Goal: Contribute content: Contribute content

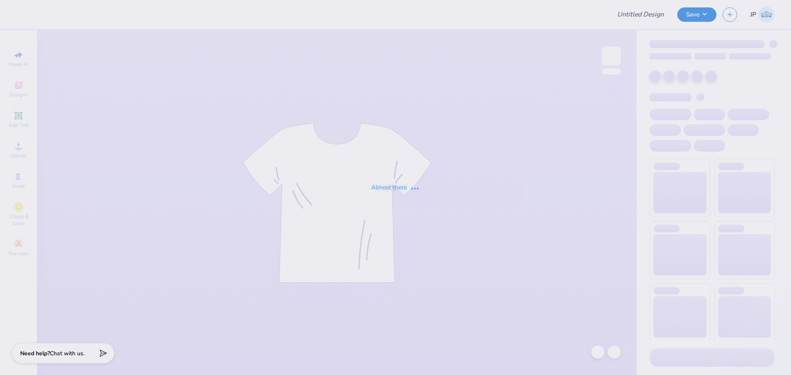
type input "PDE Fall Recruitment"
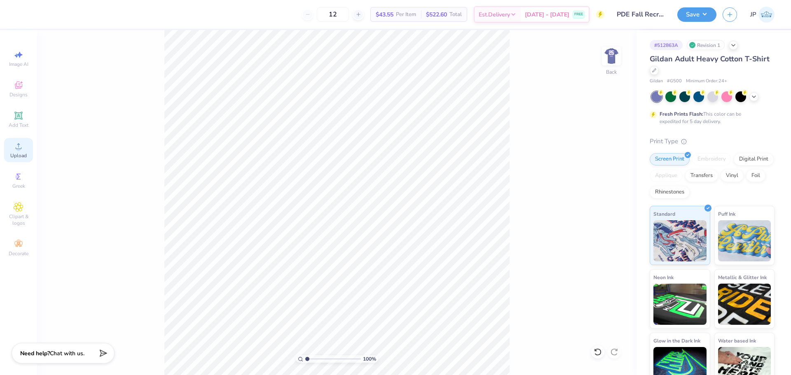
click at [21, 152] on div "Upload" at bounding box center [18, 150] width 29 height 24
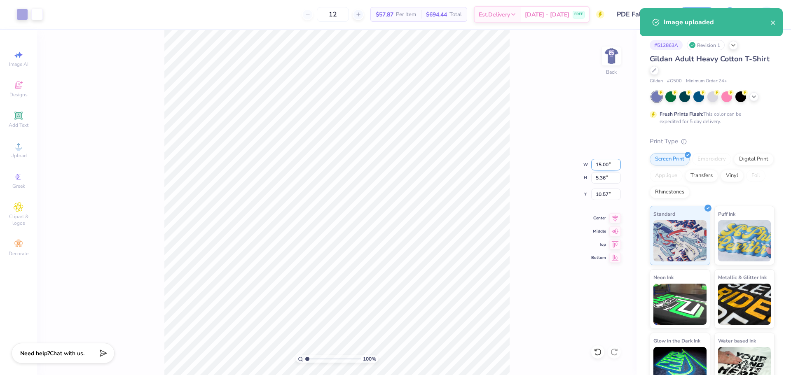
click at [600, 159] on input "15.00" at bounding box center [606, 165] width 30 height 12
type input "12.50"
type input "4.47"
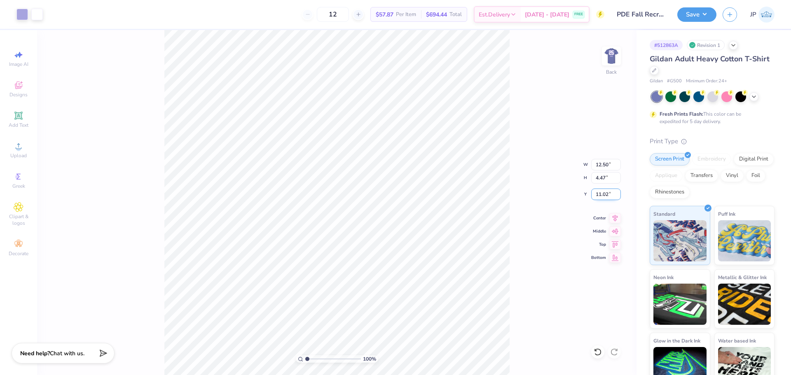
click at [596, 191] on input "11.02" at bounding box center [606, 195] width 30 height 12
type input "3.00"
click at [22, 11] on div at bounding box center [22, 14] width 12 height 12
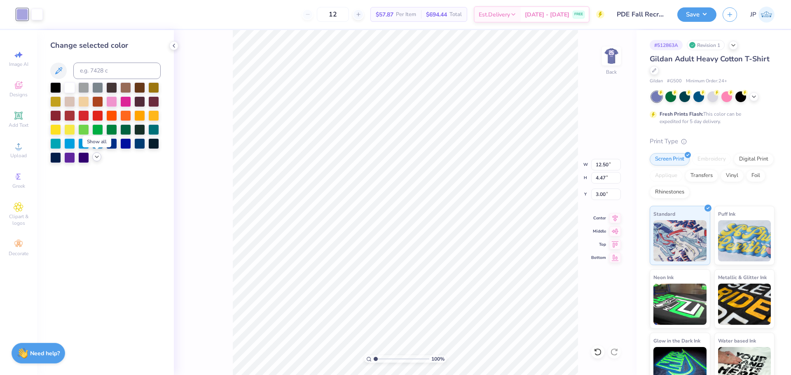
click at [97, 160] on div at bounding box center [96, 156] width 9 height 9
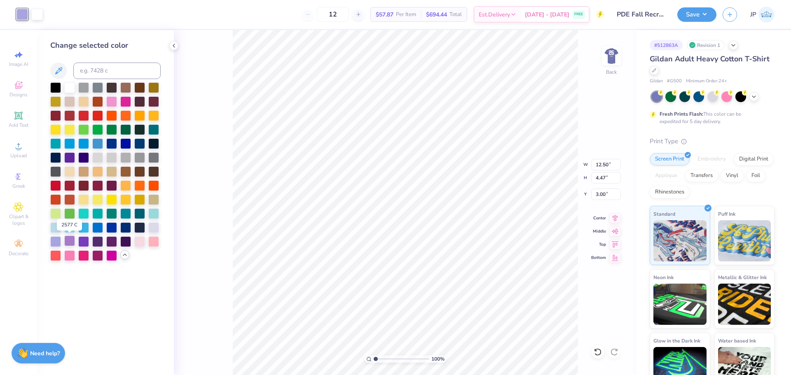
click at [68, 242] on div at bounding box center [69, 241] width 11 height 11
click at [83, 244] on div at bounding box center [83, 241] width 11 height 11
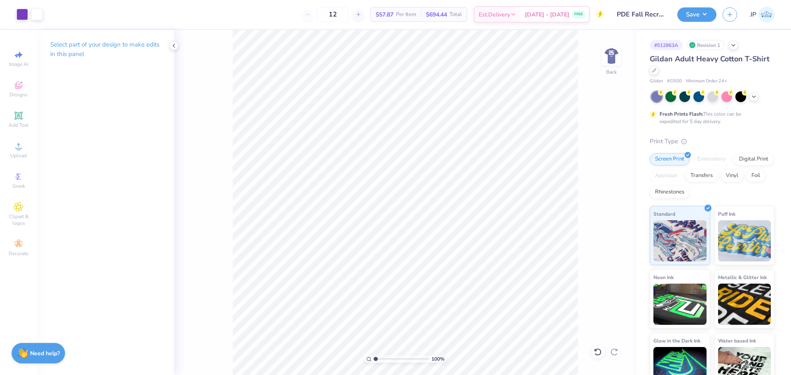
click at [292, 17] on div "Art colors 12 $57.87 Per Item $694.44 Total Est. Delivery [DATE] - [DATE] FREE …" at bounding box center [395, 187] width 791 height 375
click at [25, 16] on div at bounding box center [22, 14] width 12 height 12
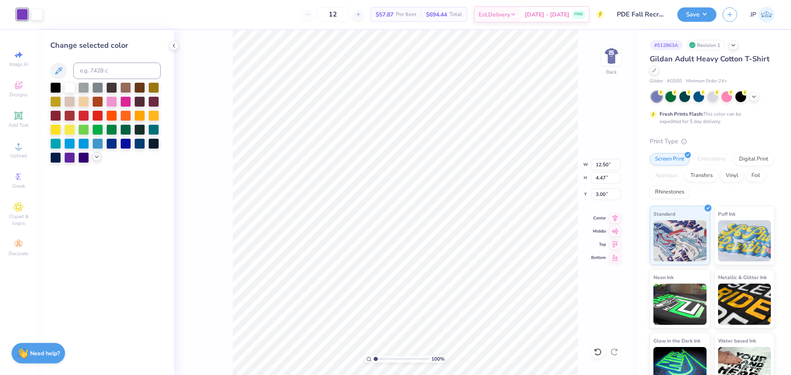
click at [96, 157] on icon at bounding box center [96, 157] width 7 height 7
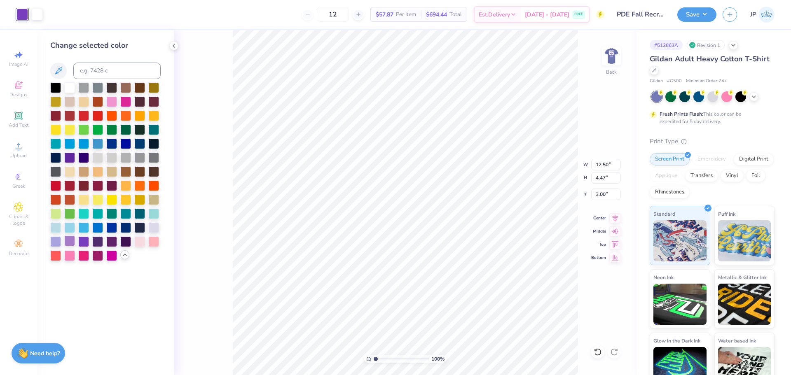
click at [68, 241] on div at bounding box center [69, 241] width 11 height 11
click at [68, 157] on div at bounding box center [69, 157] width 11 height 11
click at [70, 243] on div at bounding box center [69, 241] width 11 height 11
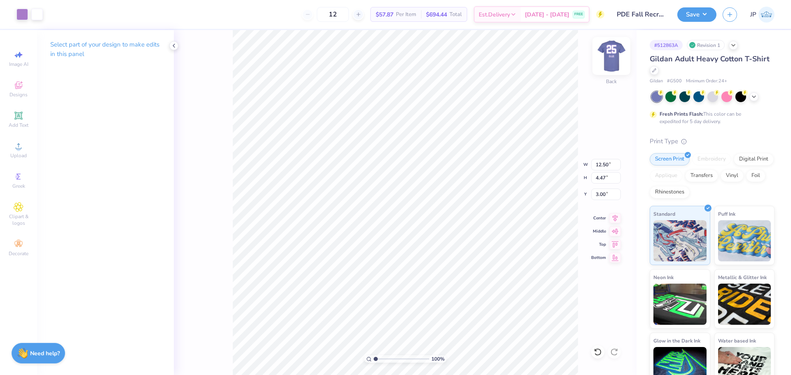
click at [614, 57] on img at bounding box center [611, 56] width 33 height 33
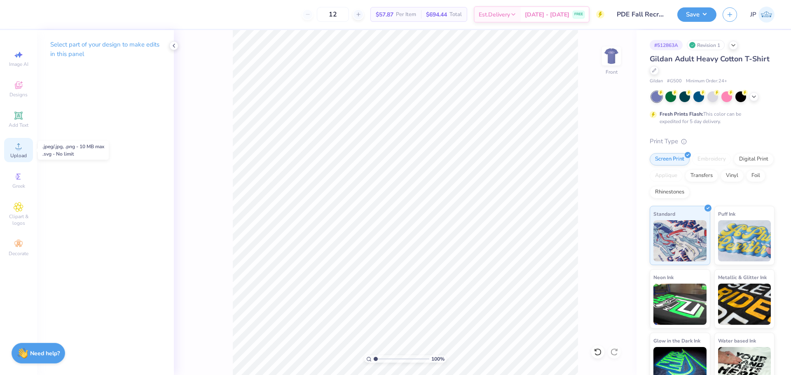
click at [22, 152] on div "Upload" at bounding box center [18, 150] width 29 height 24
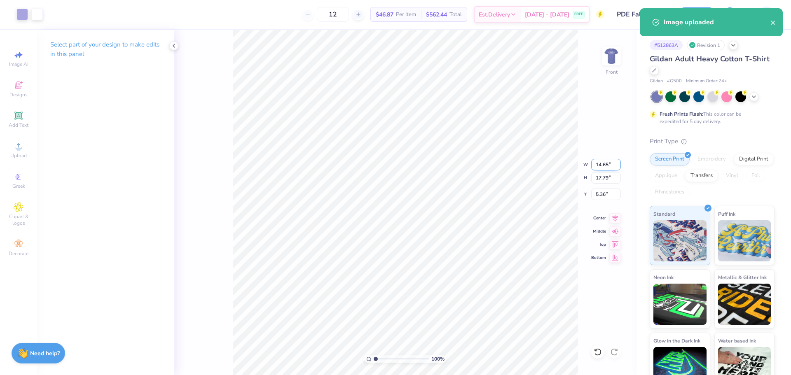
click at [600, 164] on input "14.65" at bounding box center [606, 165] width 30 height 12
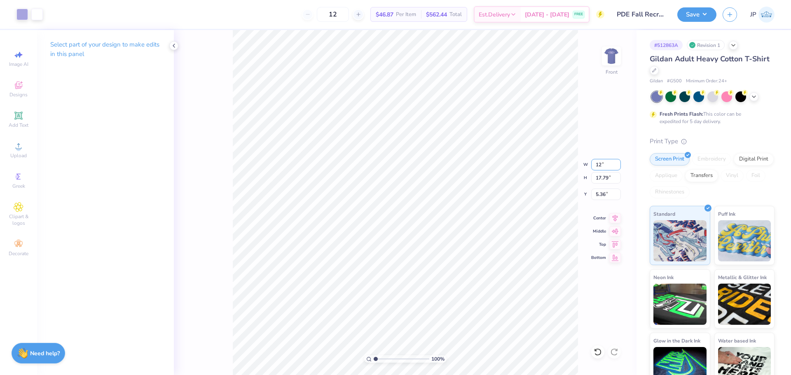
type input "12.00"
type input "14.57"
type input "6.96"
click at [591, 181] on div "100 % Front W 12.00 12.00 " H 14.57 14.57 " Y 6.96 6.96 " Center Middle Top Bot…" at bounding box center [405, 202] width 463 height 345
click at [591, 181] on div "100 % Front W 12.00 H 14.57 Y 6.96 Center Middle Top Bottom" at bounding box center [405, 202] width 463 height 345
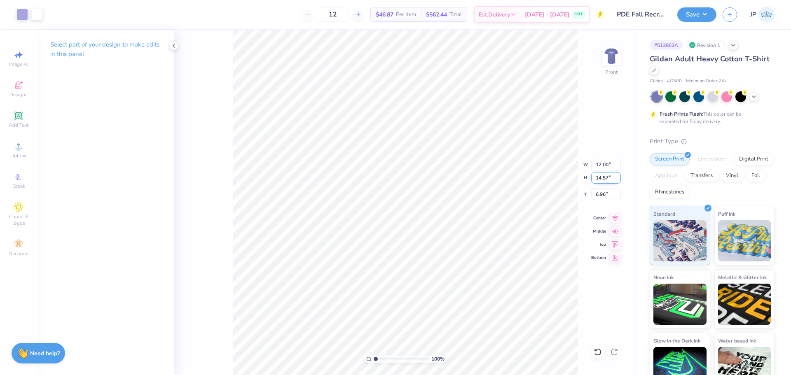
click at [604, 174] on input "14.57" at bounding box center [606, 178] width 30 height 12
type input "14"
type input "11.53"
type input "14.00"
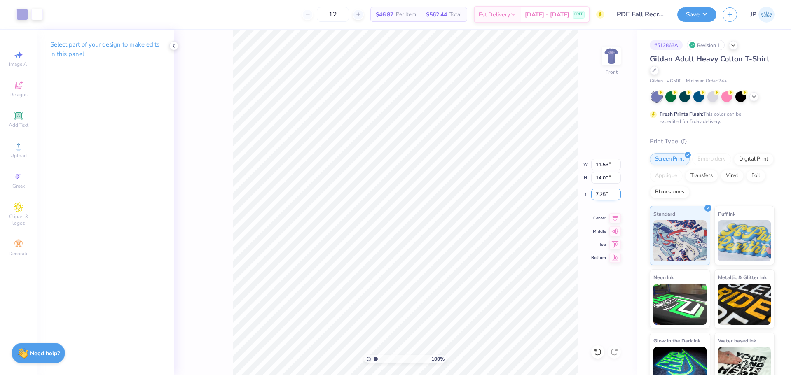
click at [601, 191] on input "7.25" at bounding box center [606, 195] width 30 height 12
type input "3.00"
click at [601, 54] on img at bounding box center [611, 56] width 33 height 33
click at [614, 51] on img at bounding box center [611, 56] width 33 height 33
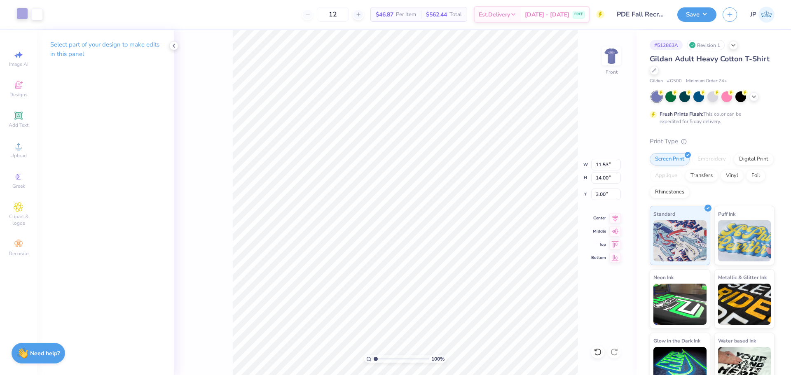
click at [20, 11] on div at bounding box center [22, 14] width 12 height 12
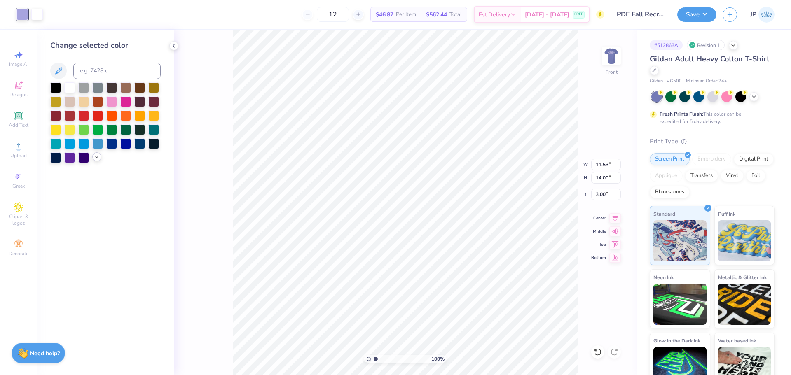
click at [96, 159] on icon at bounding box center [96, 157] width 7 height 7
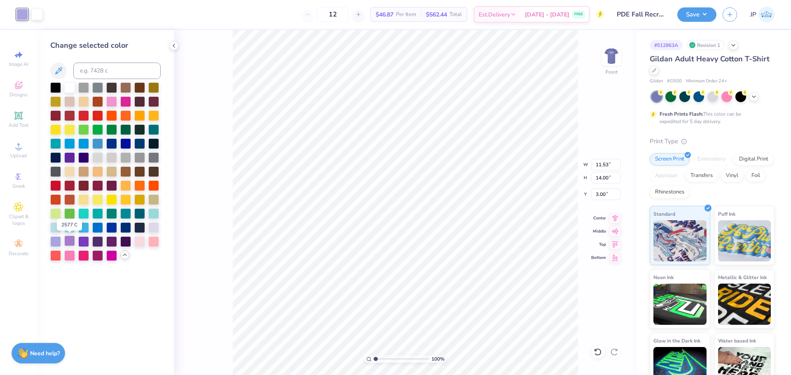
click at [70, 240] on div at bounding box center [69, 241] width 11 height 11
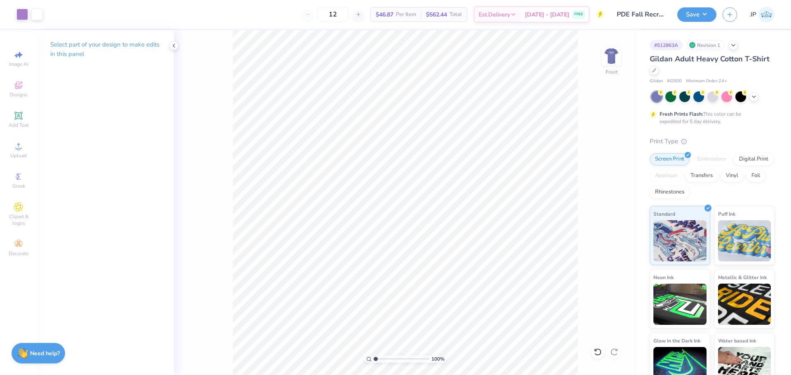
click at [283, 19] on div "Art colors 12 $46.87 Per Item $562.44 Total Est. Delivery [DATE] - [DATE] FREE …" at bounding box center [395, 187] width 791 height 375
click at [707, 15] on button "Save" at bounding box center [696, 13] width 39 height 14
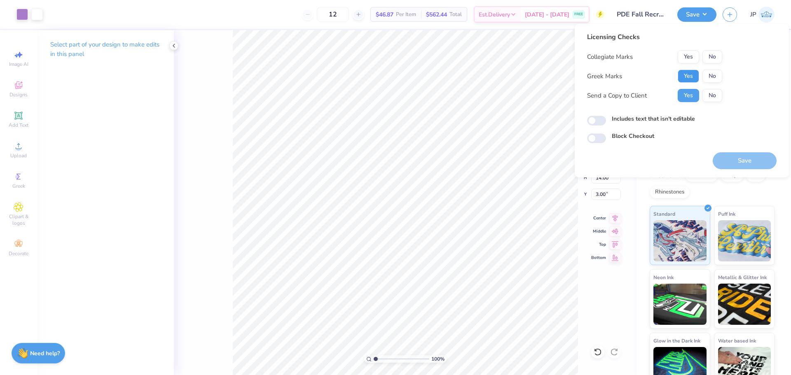
click at [690, 77] on button "Yes" at bounding box center [687, 76] width 21 height 13
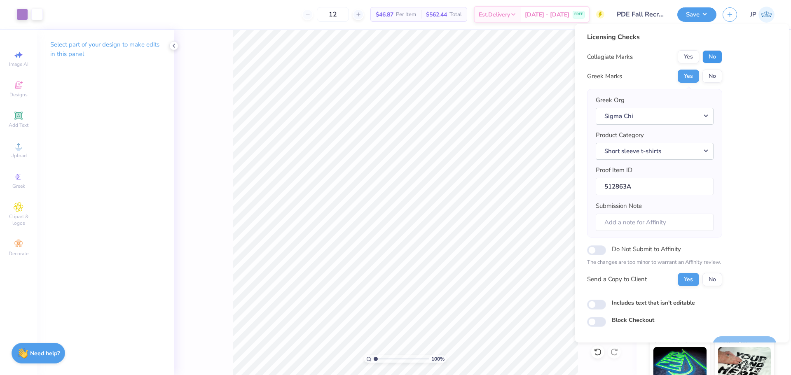
click at [711, 58] on button "No" at bounding box center [712, 56] width 20 height 13
click at [658, 118] on button "Sigma Chi" at bounding box center [655, 116] width 118 height 17
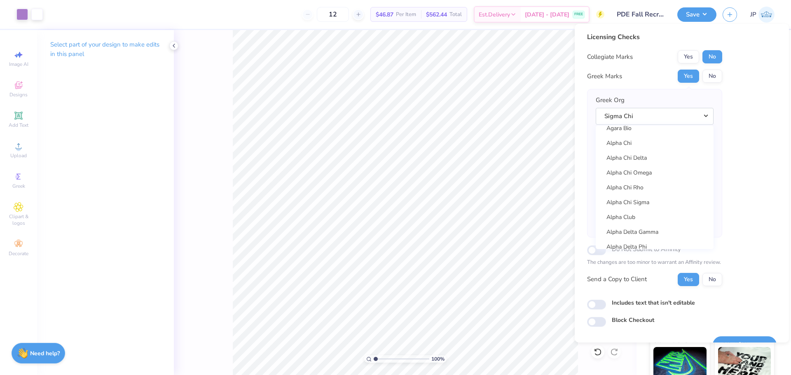
scroll to position [82, 0]
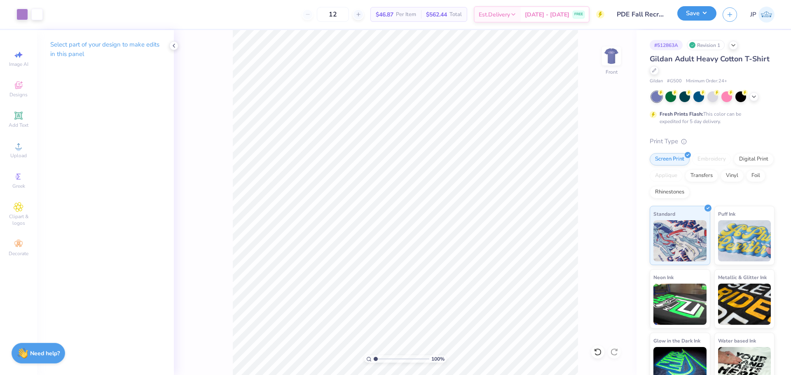
click at [704, 12] on button "Save" at bounding box center [696, 13] width 39 height 14
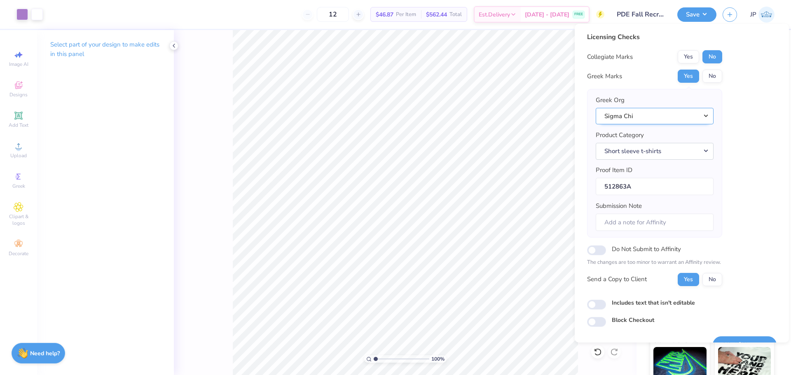
click at [663, 115] on button "Sigma Chi" at bounding box center [655, 116] width 118 height 17
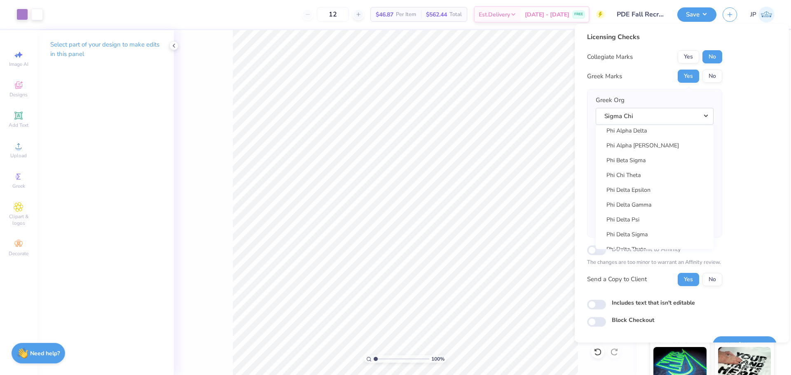
scroll to position [4242, 0]
click at [647, 149] on link "Phi Delta Epsilon" at bounding box center [654, 149] width 111 height 14
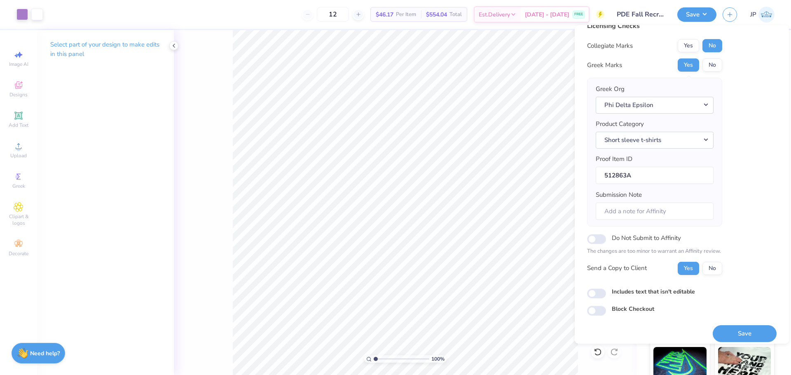
scroll to position [19, 0]
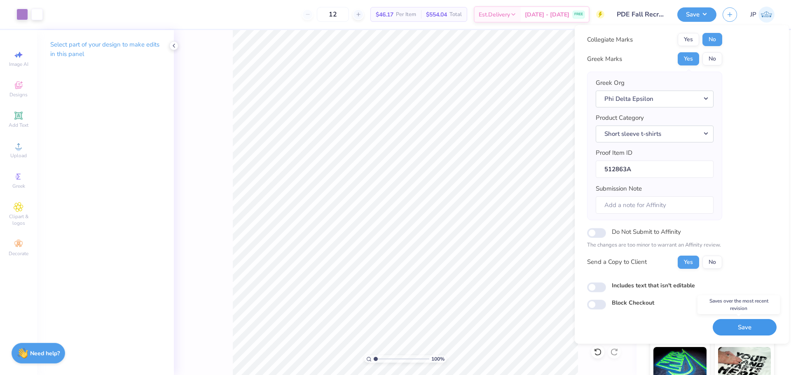
click at [739, 329] on button "Save" at bounding box center [744, 327] width 64 height 17
